Goal: Information Seeking & Learning: Understand process/instructions

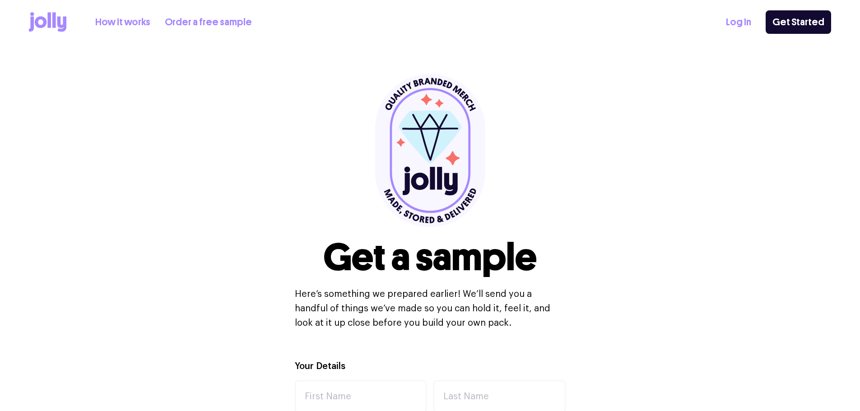
click at [140, 33] on div "How it works Order a free sample Log In Get Started" at bounding box center [430, 22] width 802 height 44
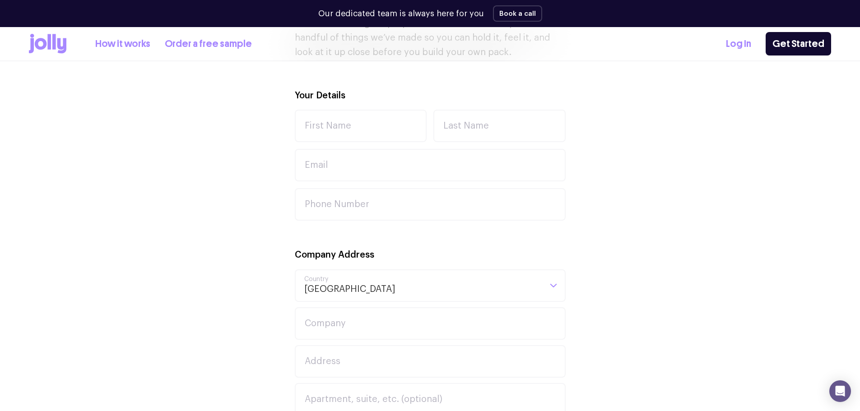
scroll to position [27, 0]
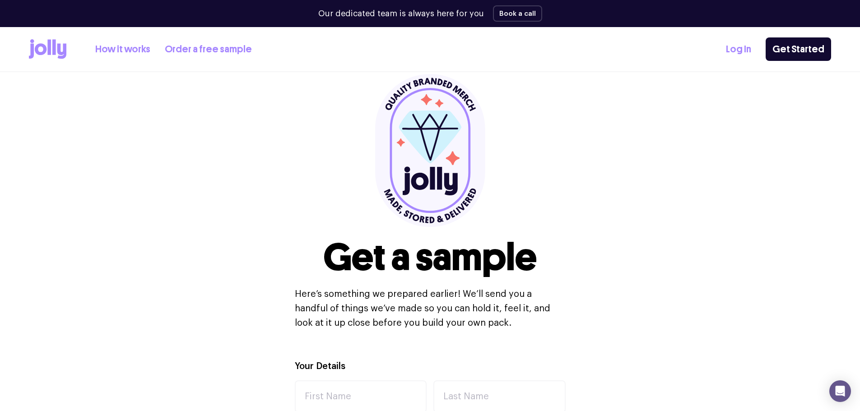
click at [140, 42] on link "How it works" at bounding box center [122, 49] width 55 height 15
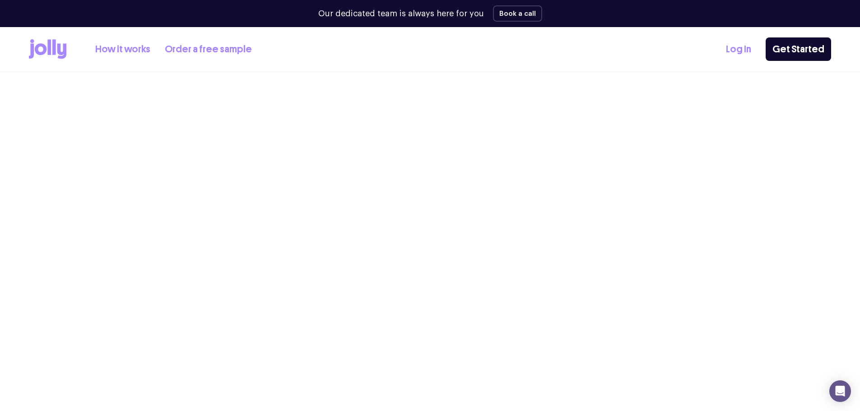
click at [123, 52] on link "How it works" at bounding box center [122, 49] width 55 height 15
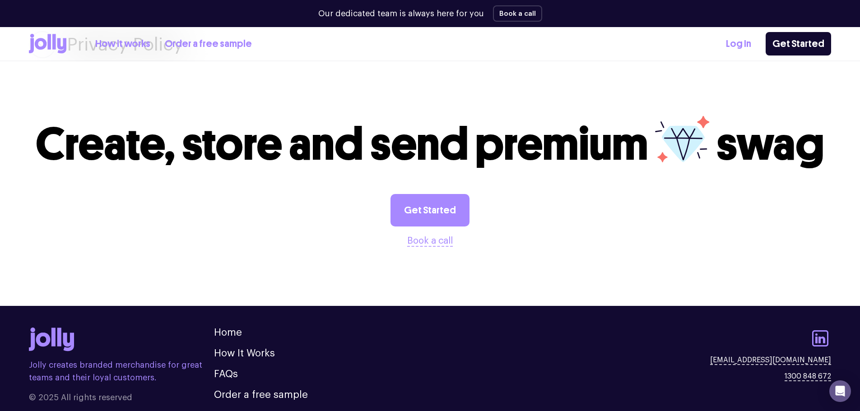
scroll to position [1669, 0]
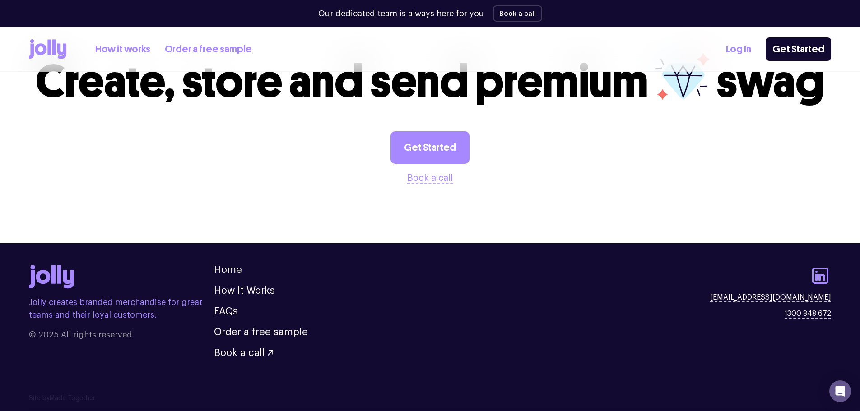
scroll to position [27, 0]
